Goal: Task Accomplishment & Management: Use online tool/utility

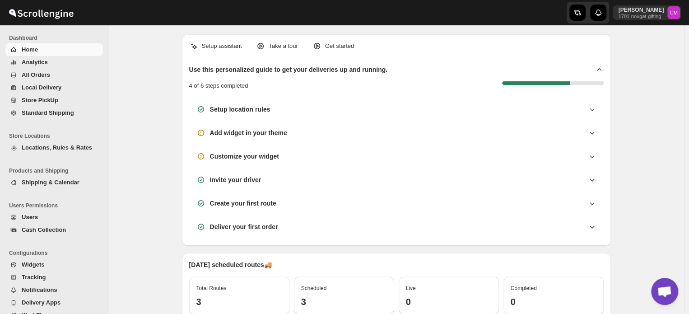
click at [48, 116] on span "Standard Shipping" at bounding box center [48, 112] width 52 height 7
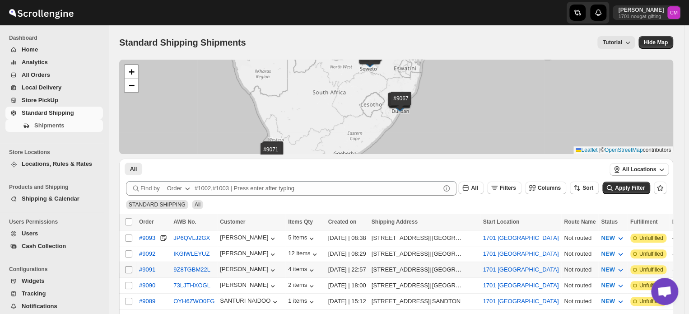
click at [127, 268] on input "Select shipment" at bounding box center [128, 269] width 7 height 7
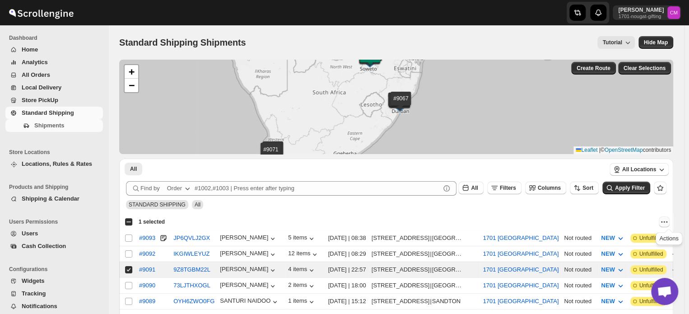
click at [669, 222] on icon "Actions" at bounding box center [664, 221] width 9 height 9
click at [660, 237] on span "MOVE TO LOCAL DELIVERY" at bounding box center [630, 239] width 78 height 7
checkbox input "false"
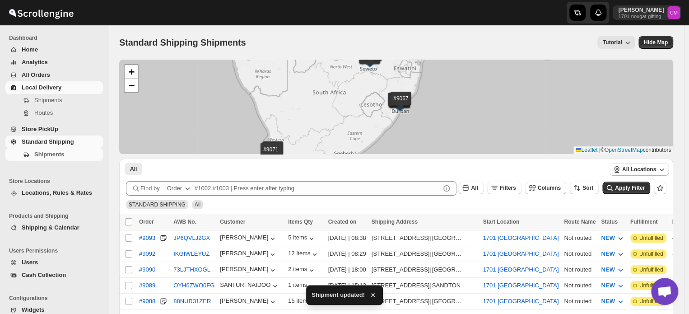
click at [36, 90] on span "Local Delivery" at bounding box center [42, 87] width 40 height 7
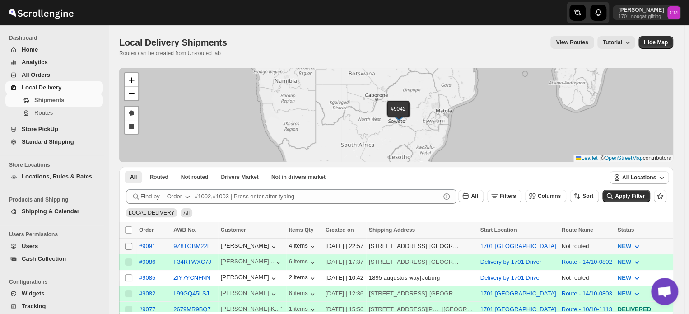
click at [128, 244] on input "Select shipment" at bounding box center [128, 246] width 7 height 7
checkbox input "true"
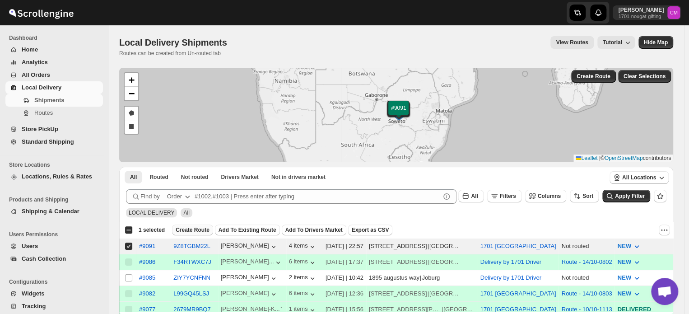
click at [198, 231] on span "Create Route" at bounding box center [193, 229] width 34 height 7
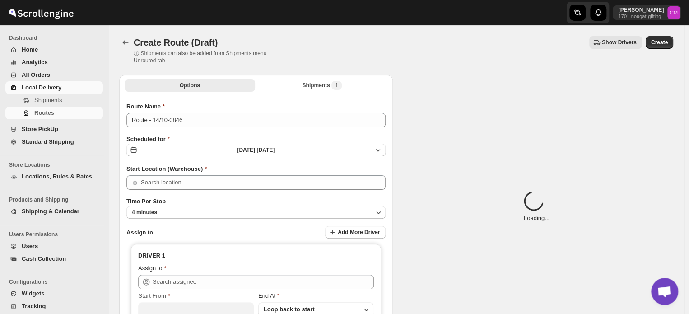
type input "1701 [GEOGRAPHIC_DATA]"
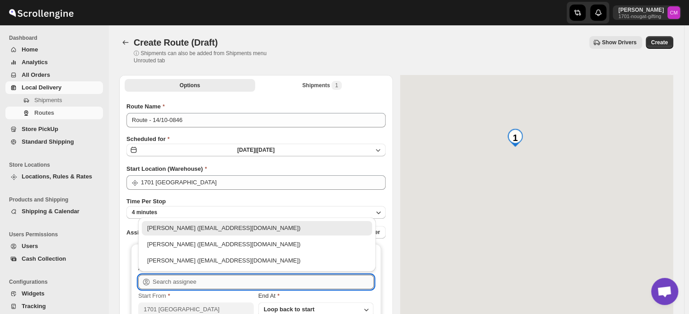
click at [174, 280] on input "text" at bounding box center [263, 282] width 221 height 14
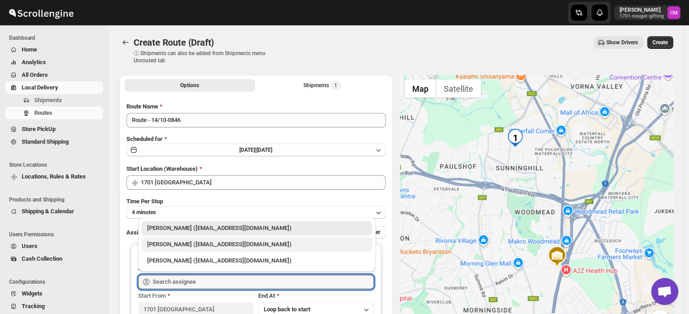
click at [165, 247] on div "[PERSON_NAME] ([EMAIL_ADDRESS][DOMAIN_NAME])" at bounding box center [256, 244] width 219 height 9
type input "[PERSON_NAME] ([EMAIL_ADDRESS][DOMAIN_NAME])"
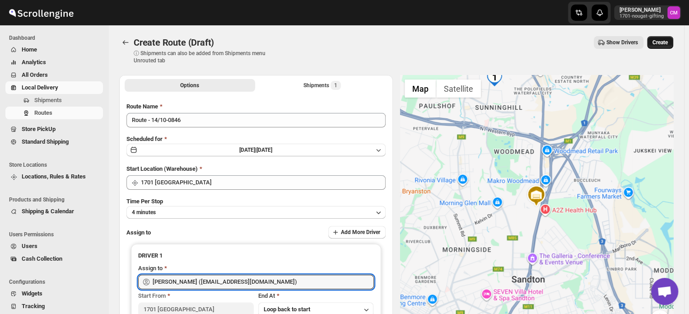
click at [658, 41] on span "Create" at bounding box center [660, 42] width 15 height 7
